Goal: Obtain resource: Obtain resource

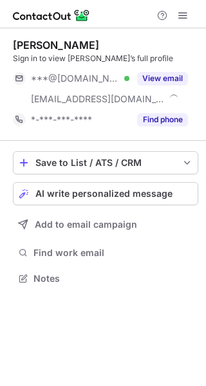
scroll to position [270, 206]
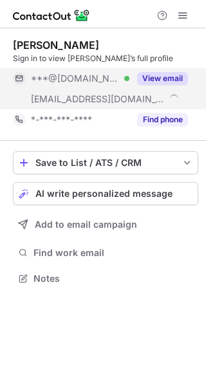
click at [153, 73] on button "View email" at bounding box center [162, 78] width 51 height 13
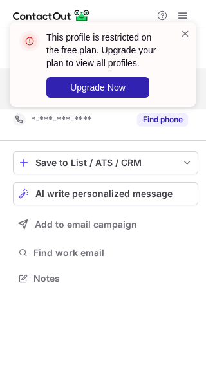
click at [175, 32] on div "This profile is restricted on the free plan. Upgrade your plan to view all prof…" at bounding box center [111, 64] width 130 height 67
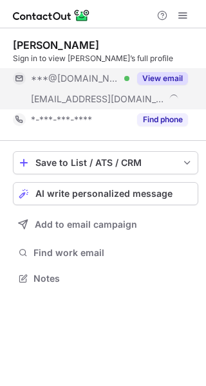
scroll to position [270, 206]
click at [149, 81] on button "View email" at bounding box center [162, 78] width 51 height 13
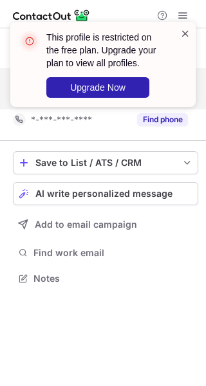
drag, startPoint x: 190, startPoint y: 28, endPoint x: 170, endPoint y: 28, distance: 20.0
click at [189, 28] on span at bounding box center [185, 33] width 10 height 13
